Goal: Task Accomplishment & Management: Use online tool/utility

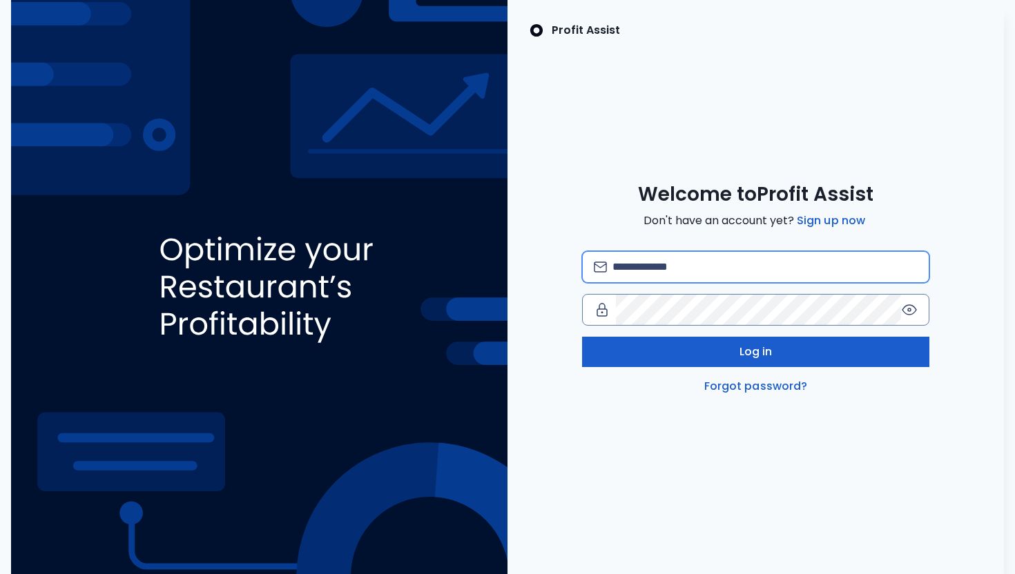
type input "**********"
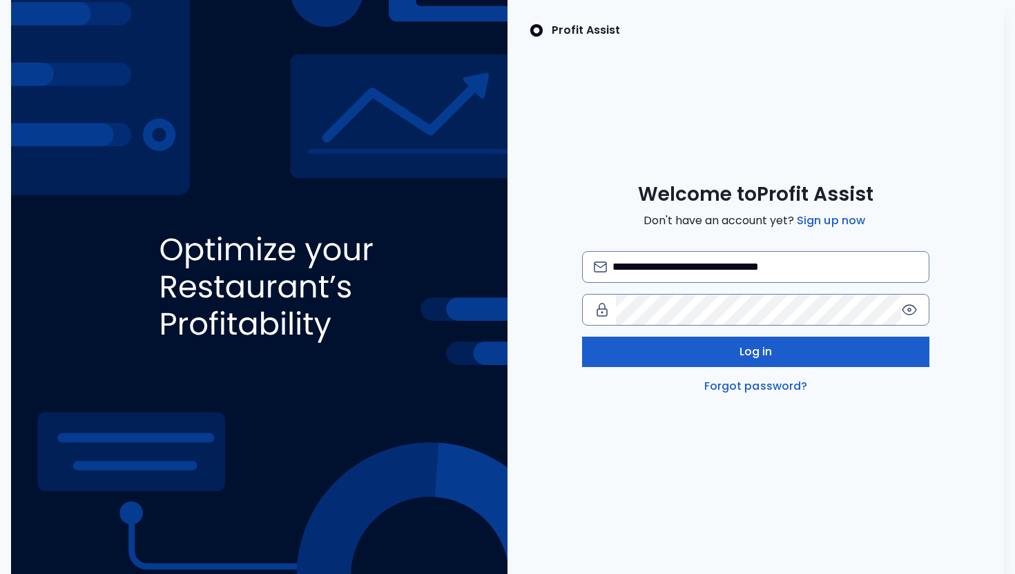
click at [752, 360] on button "Log in" at bounding box center [755, 352] width 347 height 30
